Goal: Task Accomplishment & Management: Complete application form

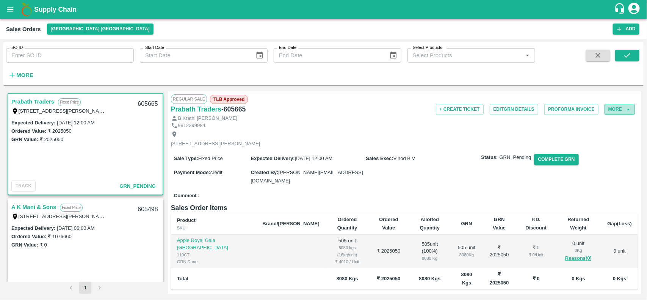
click at [607, 109] on button "More" at bounding box center [620, 109] width 30 height 11
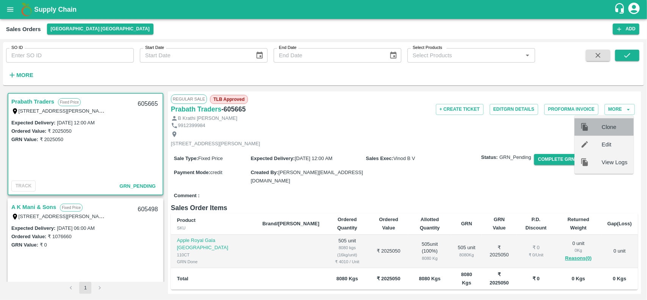
click at [606, 131] on div "Clone" at bounding box center [604, 126] width 59 height 17
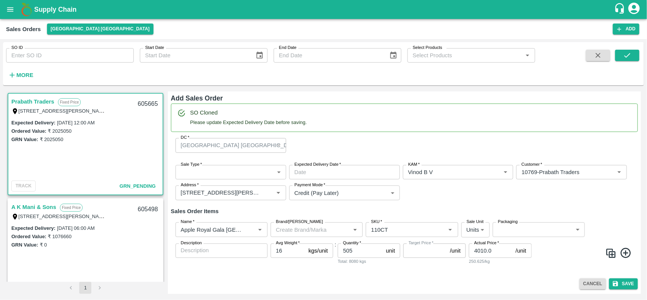
click at [225, 164] on div "Sale Type   * ​ Sale Type Expected Delivery Date   * Expected Delivery Date KAM…" at bounding box center [404, 183] width 467 height 48
click at [53, 25] on button "[GEOGRAPHIC_DATA] [GEOGRAPHIC_DATA]" at bounding box center [100, 29] width 107 height 11
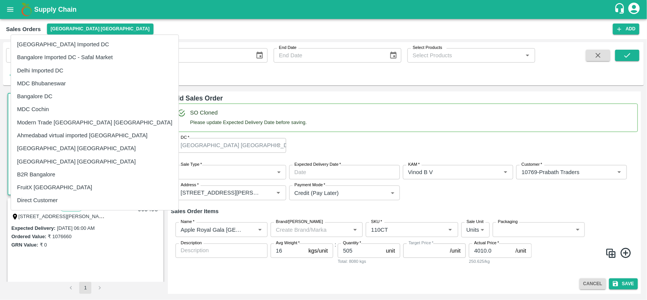
click at [58, 50] on li "[GEOGRAPHIC_DATA] Imported DC" at bounding box center [95, 44] width 168 height 13
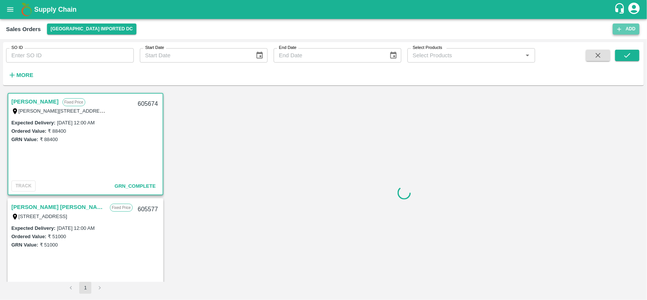
click at [623, 32] on button "Add" at bounding box center [626, 29] width 27 height 11
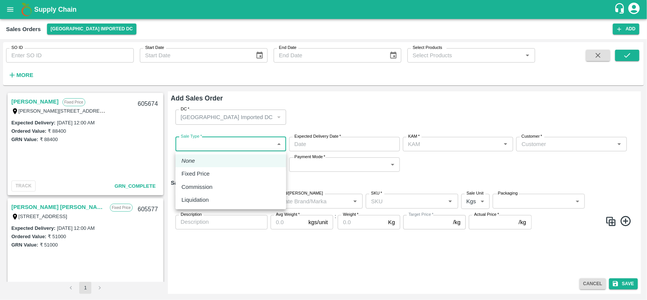
click at [214, 139] on body "Supply Chain Sales Orders Mumbai Imported DC Add SO ID SO ID Start Date Start D…" at bounding box center [323, 150] width 647 height 300
click at [195, 170] on p "Fixed Price" at bounding box center [196, 174] width 28 height 8
type input "1"
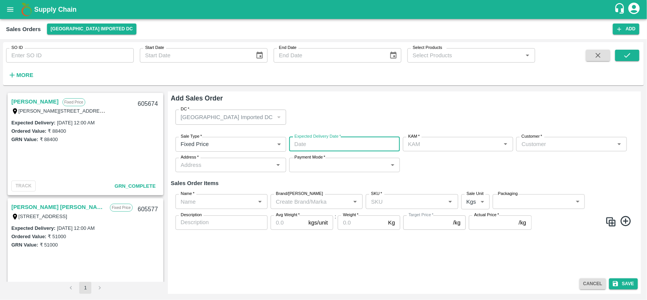
type input "DD/MM/YYYY hh:mm aa"
click at [322, 140] on input "DD/MM/YYYY hh:mm aa" at bounding box center [341, 144] width 105 height 14
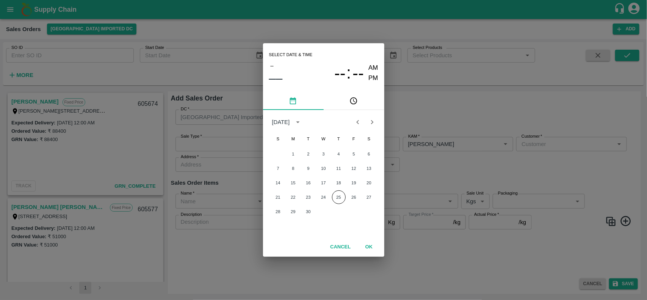
type input "[PERSON_NAME]"
drag, startPoint x: 322, startPoint y: 140, endPoint x: 339, endPoint y: 200, distance: 61.4
click at [339, 200] on div "S M T W T F S 1 2 3 4 5 6 7 8 9 10 11 12 13 14 15 16 17 18 19 20 21 22 23 24 25…" at bounding box center [323, 184] width 121 height 106
click at [339, 200] on button "25" at bounding box center [339, 197] width 14 height 14
type input "25/09/2025 12:00 AM"
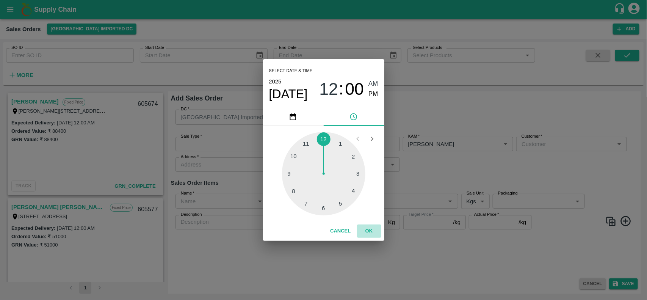
click at [374, 231] on button "OK" at bounding box center [369, 231] width 24 height 13
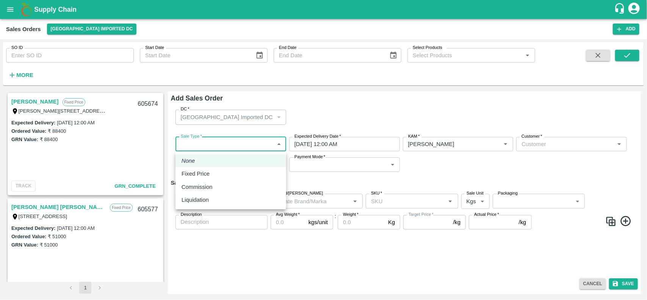
click at [232, 138] on body "Supply Chain Sales Orders Mumbai Imported DC Add SO ID SO ID Start Date Start D…" at bounding box center [323, 150] width 647 height 300
click at [209, 171] on p "Fixed Price" at bounding box center [196, 174] width 28 height 8
type input "1"
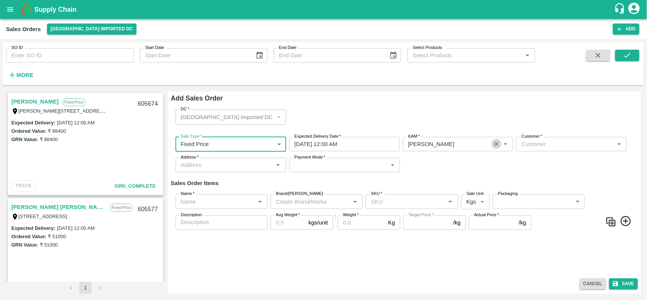
click at [498, 148] on button "Clear" at bounding box center [497, 144] width 10 height 10
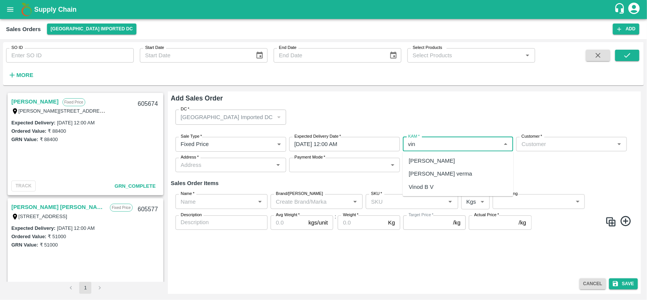
click at [427, 182] on div "Vinod B V" at bounding box center [458, 186] width 111 height 13
type input "Vinod B V"
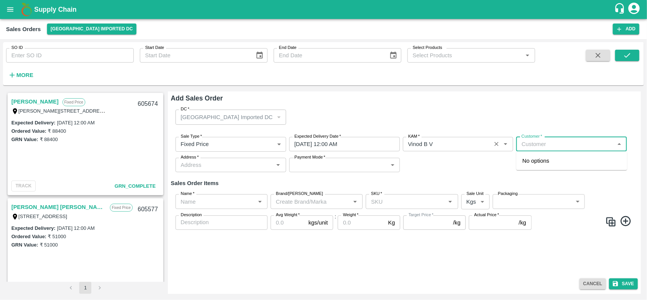
click at [542, 144] on input "Customer   *" at bounding box center [566, 144] width 94 height 10
click at [538, 160] on p "Prabath Traders" at bounding box center [543, 161] width 40 height 8
click at [247, 171] on div "Address   *" at bounding box center [231, 165] width 111 height 14
type input "10769-Prabath Traders"
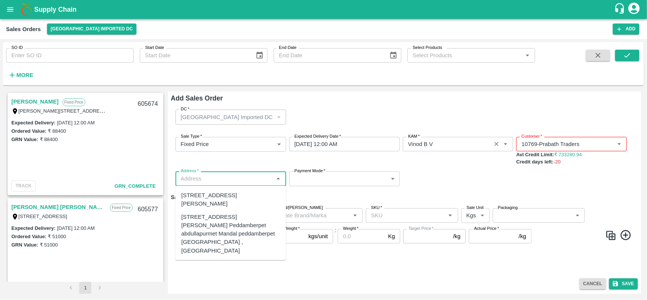
click at [214, 198] on div "Plot No: 131,, Sadasiva heavens, Peddamberpet, Abdullapurmet Mandal ,, Hyderaba…" at bounding box center [231, 199] width 99 height 17
type input "Plot No: 131,, Sadasiva heavens, Peddamberpet, Abdullapurmet Mandal ,, Hyderaba…"
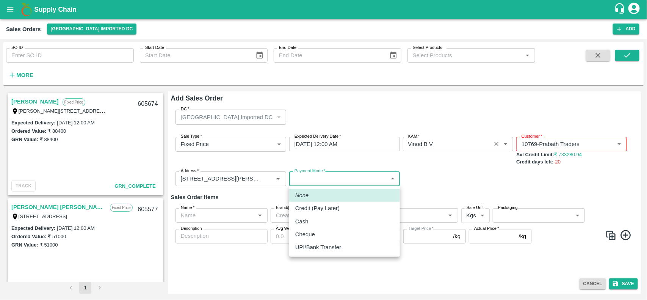
click at [354, 175] on body "Supply Chain Sales Orders Mumbai Imported DC Add SO ID SO ID Start Date Start D…" at bounding box center [323, 150] width 647 height 300
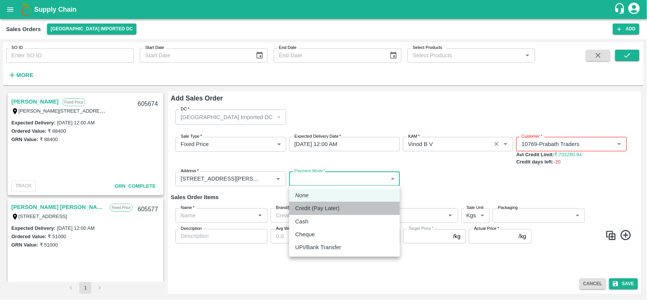
click at [322, 211] on p "Credit (Pay Later)" at bounding box center [317, 208] width 44 height 8
type input "credit"
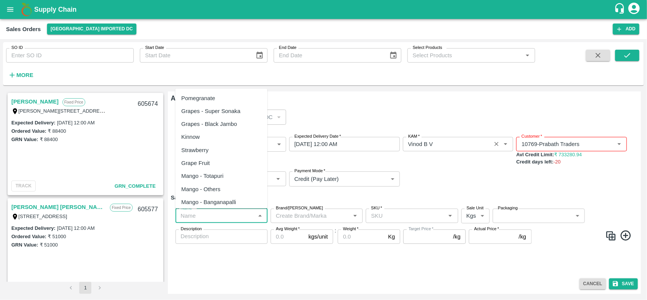
click at [211, 219] on input "Name   *" at bounding box center [215, 216] width 75 height 10
click at [220, 188] on div "Orange Valencia SA - DI" at bounding box center [212, 189] width 61 height 8
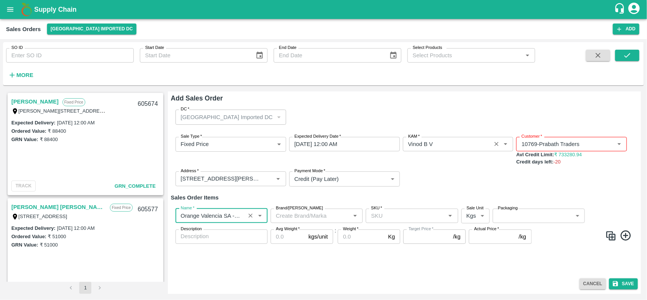
type input "Orange Valencia SA - DI"
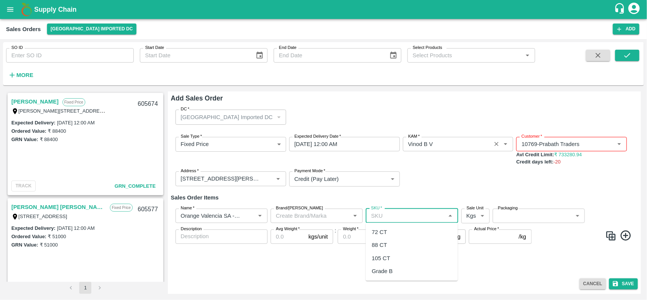
click at [384, 212] on input "SKU   *" at bounding box center [405, 216] width 75 height 10
click at [383, 226] on div "72 CT" at bounding box center [412, 232] width 92 height 13
type input "72 CT"
type input "0.0"
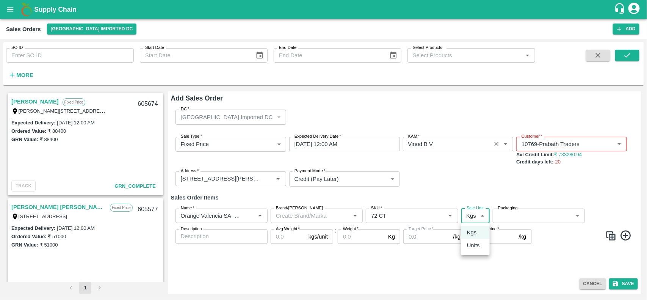
click at [471, 213] on body "Supply Chain Sales Orders Mumbai Imported DC Add SO ID SO ID Start Date Start D…" at bounding box center [323, 150] width 647 height 300
click at [471, 240] on li "Units" at bounding box center [475, 245] width 29 height 13
type input "2"
click at [516, 215] on body "Supply Chain Sales Orders Mumbai Imported DC Add SO ID SO ID Start Date Start D…" at bounding box center [323, 150] width 647 height 300
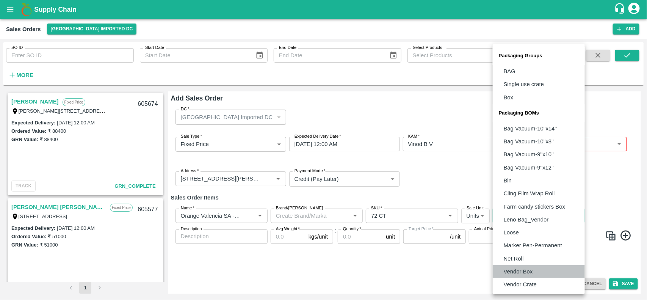
click at [514, 272] on p "Vendor Box" at bounding box center [518, 271] width 29 height 8
type input "BOM/276"
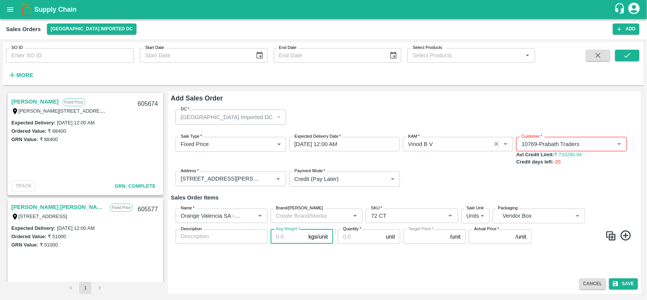
click at [282, 236] on input "Avg Weight   *" at bounding box center [288, 236] width 35 height 14
type input "1"
type input "0"
type input "15"
click at [353, 241] on input "Quantity   *" at bounding box center [360, 236] width 45 height 14
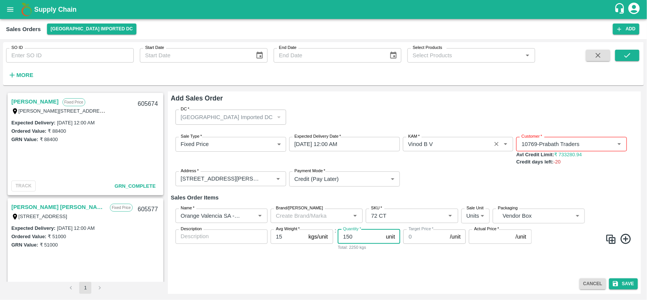
type input "150"
click at [484, 236] on input "Actual Price   *" at bounding box center [491, 236] width 44 height 14
type input "1700"
click at [623, 288] on button "Save" at bounding box center [624, 283] width 29 height 11
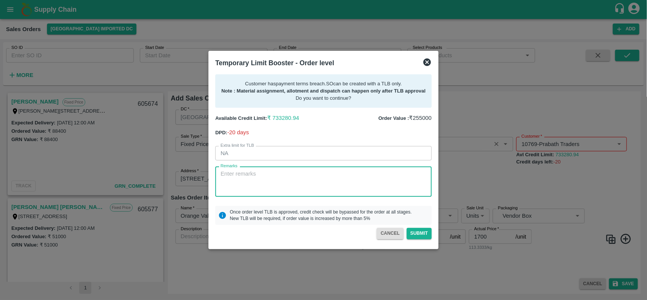
click at [352, 182] on textarea "Remarks" at bounding box center [324, 182] width 206 height 24
type textarea "All the remaining outstanding will be cleared by Tom."
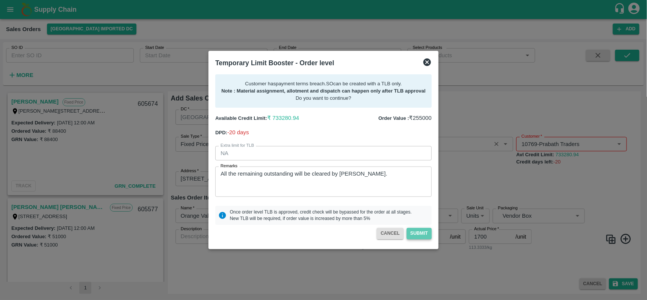
click at [417, 234] on button "Submit" at bounding box center [419, 233] width 25 height 11
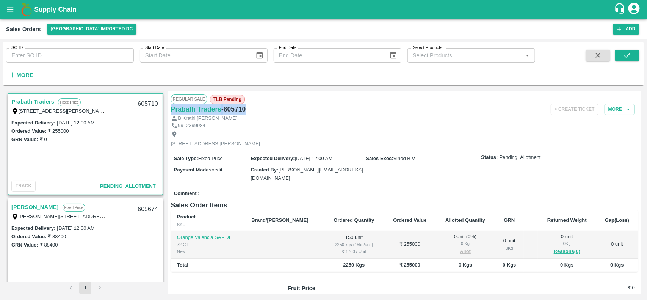
drag, startPoint x: 168, startPoint y: 104, endPoint x: 266, endPoint y: 114, distance: 99.1
click at [266, 114] on div "Regular Sale TLB Pending Prabath Traders - 605710 + Create Ticket More B Krathi…" at bounding box center [404, 192] width 473 height 203
copy div "Prabath Traders - 605710"
